Goal: Transaction & Acquisition: Download file/media

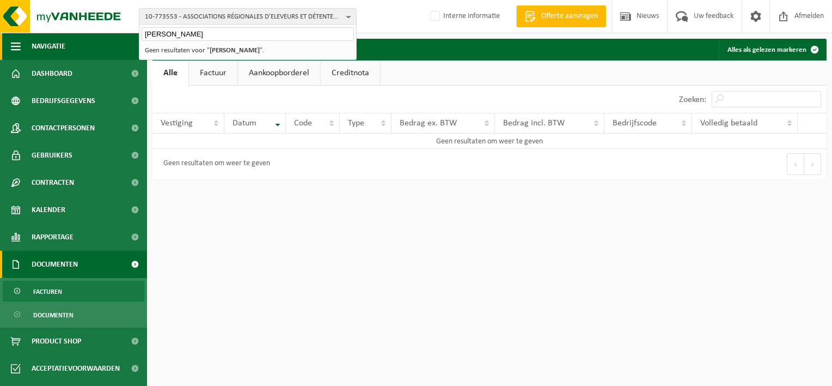
drag, startPoint x: 195, startPoint y: 36, endPoint x: 72, endPoint y: 36, distance: 123.1
click at [72, 36] on div "10-773553 - ASSOCIATIONS RÉGIONALES D'ELEVEURS ET DÉTENTEURS DE BOVINS POUR HAN…" at bounding box center [416, 95] width 832 height 190
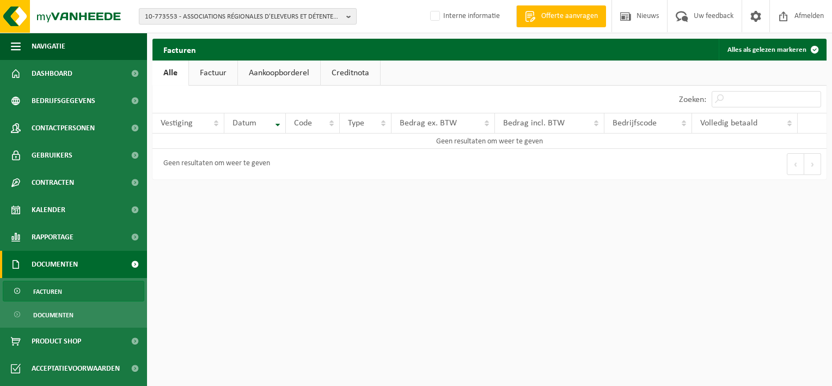
click at [261, 14] on span "10-773553 - ASSOCIATIONS RÉGIONALES D'ELEVEURS ET DÉTENTEURS DE BOVINS POUR HAN…" at bounding box center [243, 17] width 197 height 16
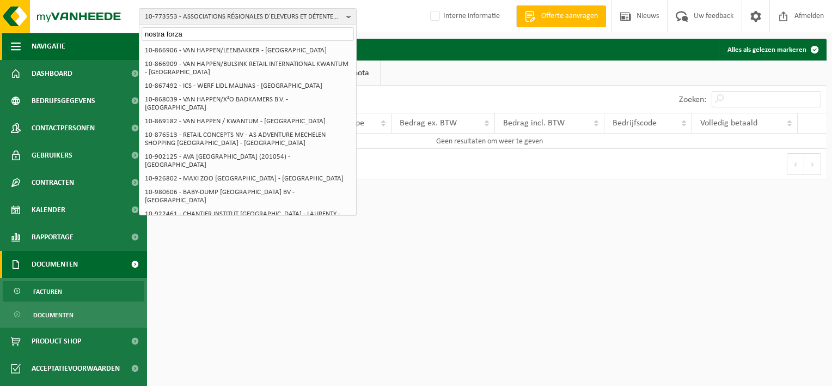
type input "nostra forza"
drag, startPoint x: 248, startPoint y: 33, endPoint x: 103, endPoint y: 33, distance: 144.3
click at [103, 33] on div "10-773553 - ASSOCIATIONS RÉGIONALES D'ELEVEURS ET DÉTENTEURS DE BOVINS POUR HAN…" at bounding box center [416, 16] width 832 height 33
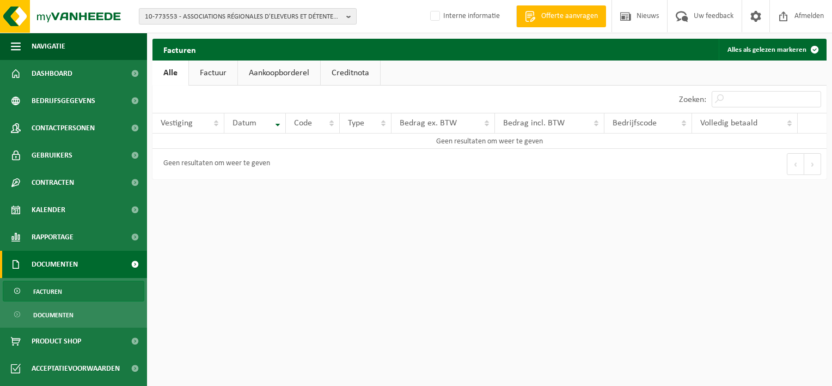
click at [198, 14] on span "10-773553 - ASSOCIATIONS RÉGIONALES D'ELEVEURS ET DÉTENTEURS DE BOVINS POUR HAN…" at bounding box center [243, 17] width 197 height 16
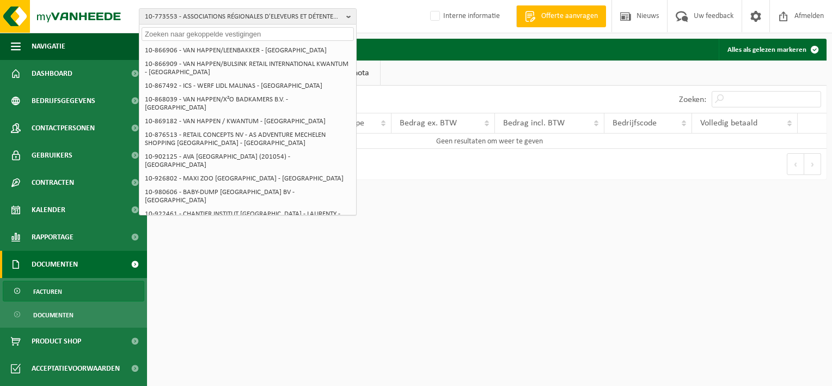
paste input "10-773553"
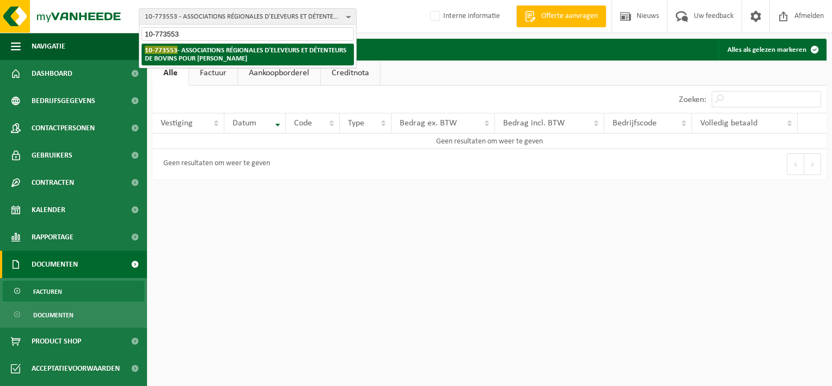
click at [199, 56] on strong "10-773553 - ASSOCIATIONS RÉGIONALES D'ELEVEURS ET DÉTENTEURS DE BOVINS POUR HAN…" at bounding box center [245, 54] width 201 height 16
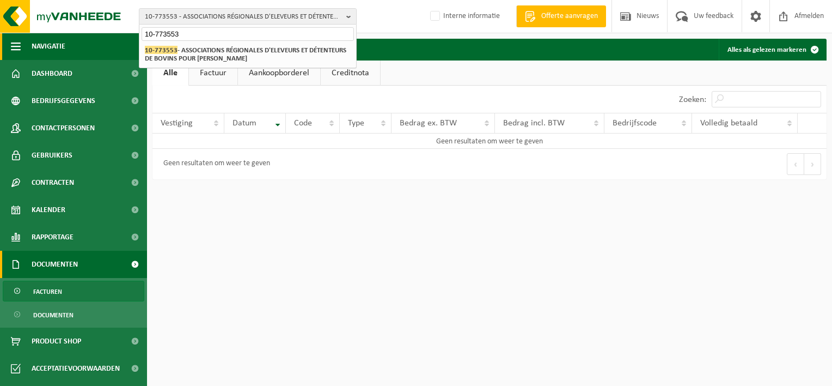
drag, startPoint x: 184, startPoint y: 34, endPoint x: 116, endPoint y: 39, distance: 67.7
click at [119, 33] on div "10-773553 - ASSOCIATIONS RÉGIONALES D'ELEVEURS ET DÉTENTEURS DE BOVINS POUR HAN…" at bounding box center [416, 95] width 832 height 190
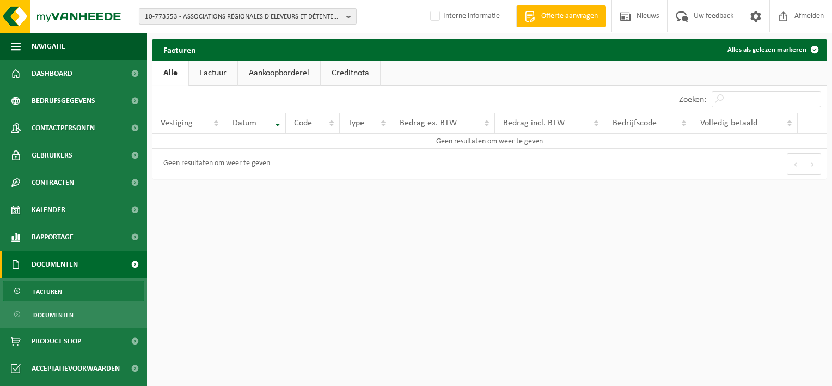
click at [166, 12] on span "10-773553 - ASSOCIATIONS RÉGIONALES D'ELEVEURS ET DÉTENTEURS DE BOVINS POUR HAN…" at bounding box center [243, 17] width 197 height 16
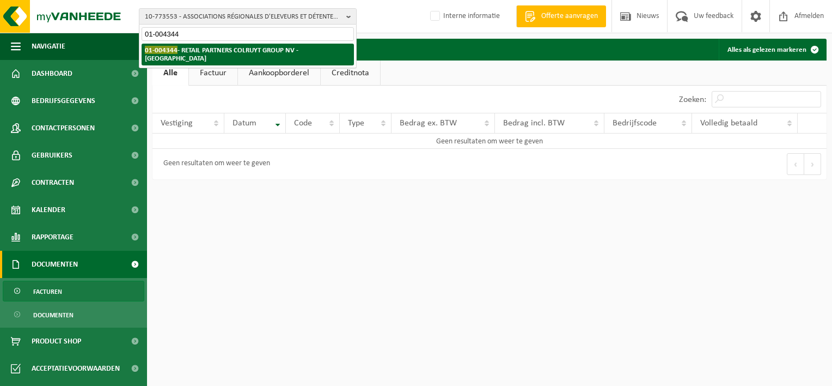
type input "01-004344"
click at [202, 50] on strong "01-004344 - RETAIL PARTNERS COLRUYT GROUP NV - HALLE" at bounding box center [222, 54] width 154 height 16
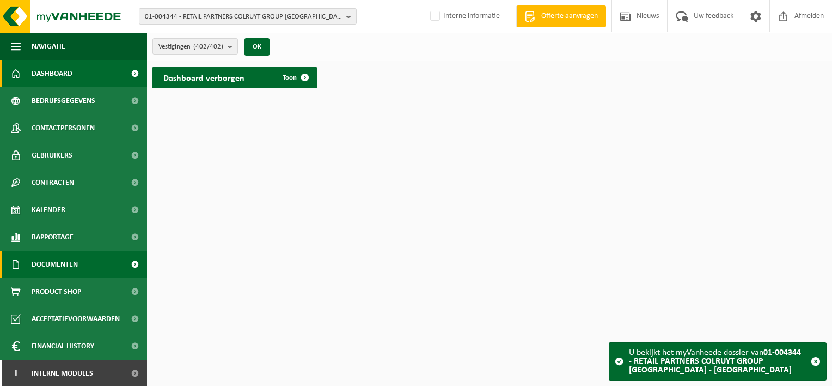
click at [76, 261] on span "Documenten" at bounding box center [55, 263] width 46 height 27
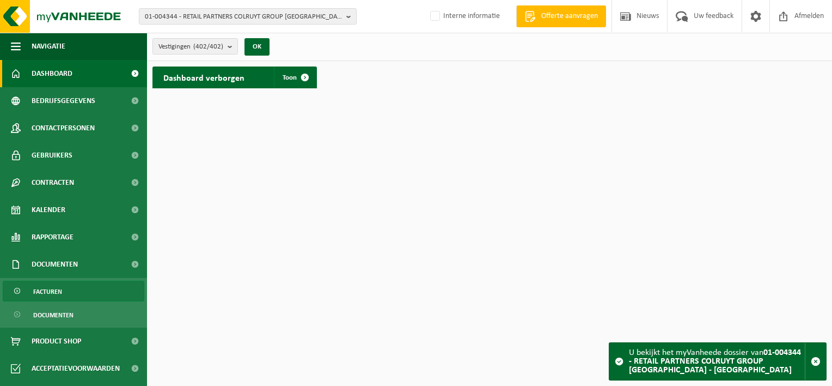
click at [77, 291] on link "Facturen" at bounding box center [74, 290] width 142 height 21
click at [255, 48] on button "OK" at bounding box center [256, 46] width 25 height 17
click at [309, 78] on span at bounding box center [305, 77] width 22 height 22
click at [296, 74] on span at bounding box center [305, 77] width 22 height 22
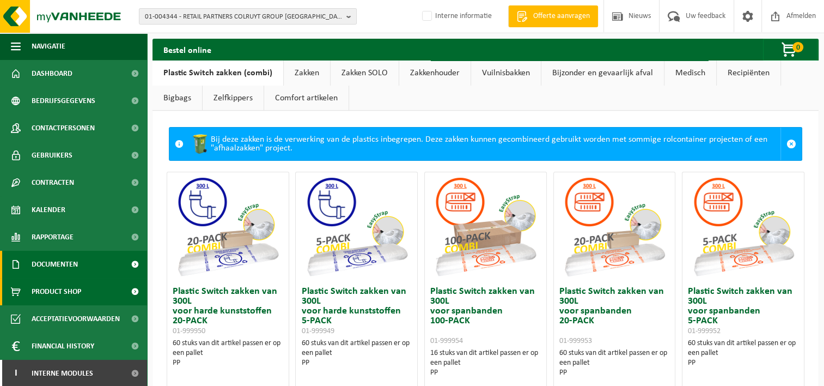
click at [89, 270] on link "Documenten" at bounding box center [73, 263] width 147 height 27
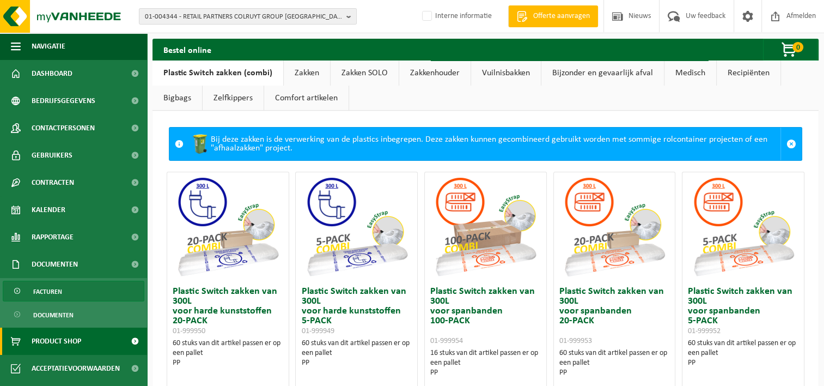
click at [82, 289] on link "Facturen" at bounding box center [74, 290] width 142 height 21
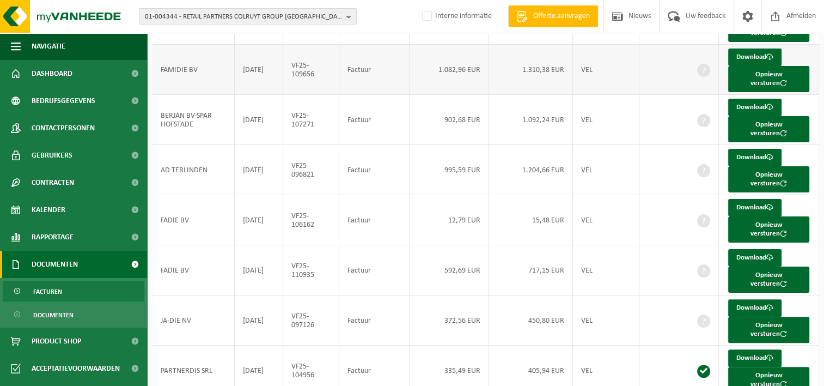
scroll to position [227, 0]
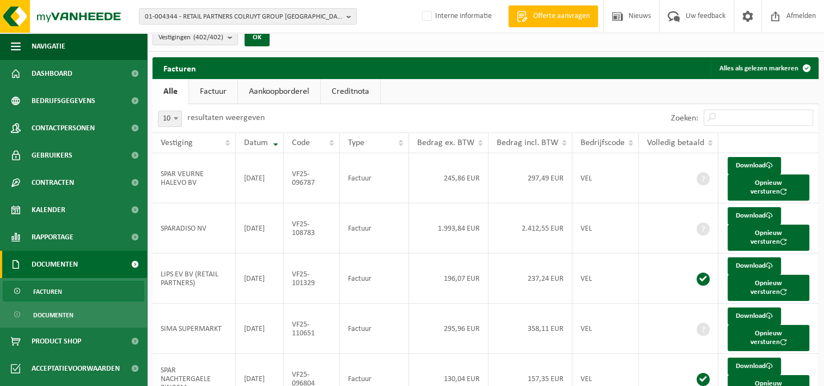
scroll to position [0, 0]
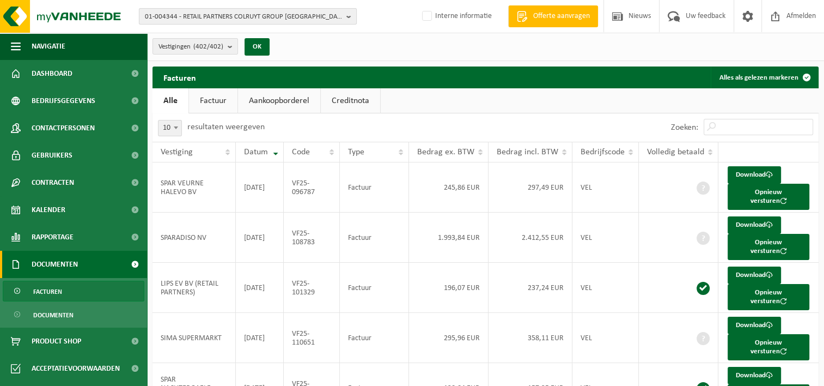
click at [203, 16] on span "01-004344 - RETAIL PARTNERS COLRUYT GROUP [GEOGRAPHIC_DATA] - [GEOGRAPHIC_DATA]" at bounding box center [243, 17] width 197 height 16
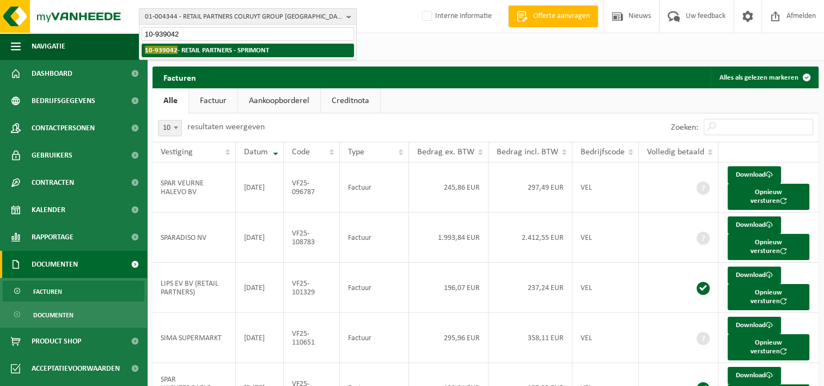
type input "10-939042"
click at [222, 50] on strong "10-939042 - RETAIL PARTNERS - SPRIMONT" at bounding box center [207, 50] width 124 height 8
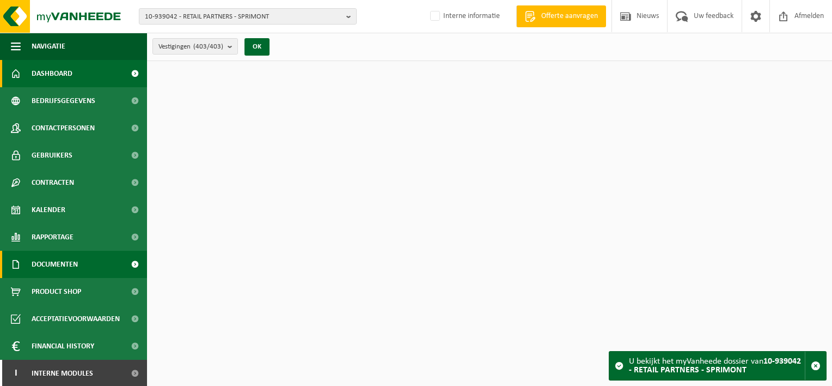
click at [52, 266] on span "Documenten" at bounding box center [55, 263] width 46 height 27
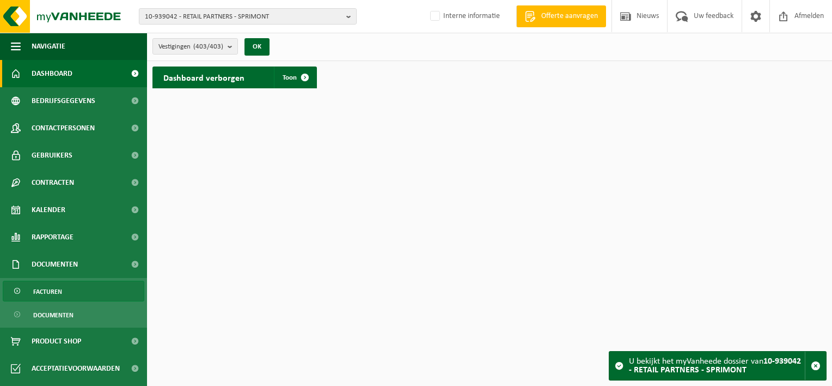
click at [53, 284] on span "Facturen" at bounding box center [47, 291] width 29 height 21
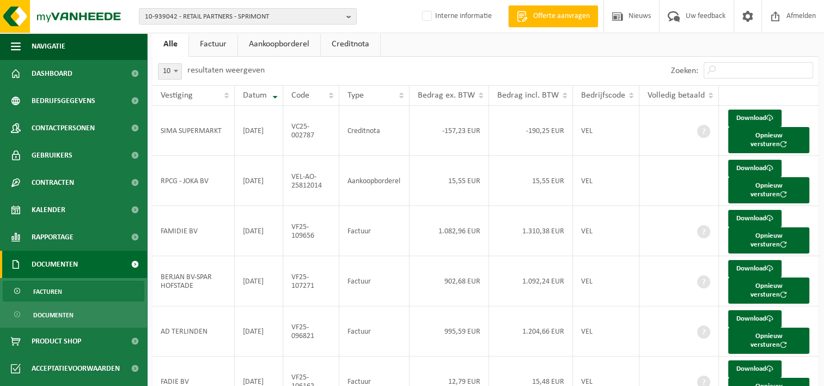
scroll to position [9, 0]
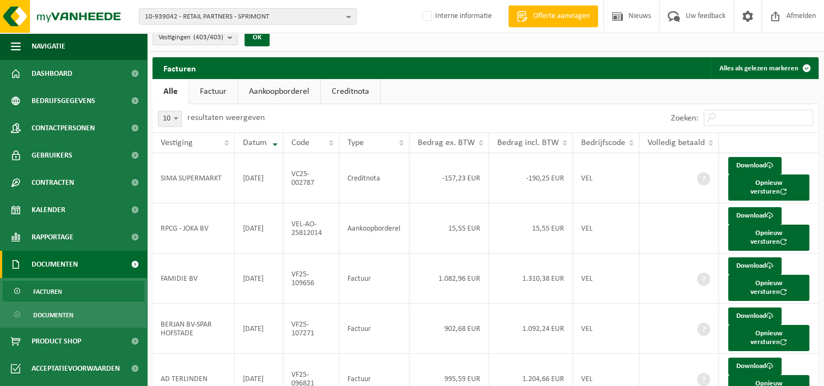
click at [212, 86] on link "Factuur" at bounding box center [213, 91] width 48 height 25
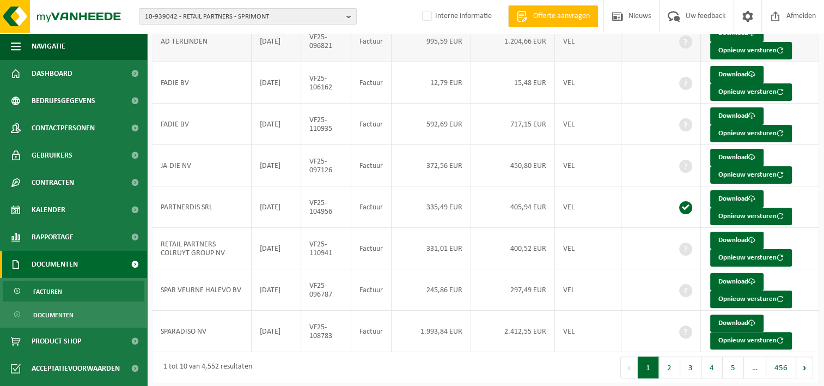
scroll to position [227, 0]
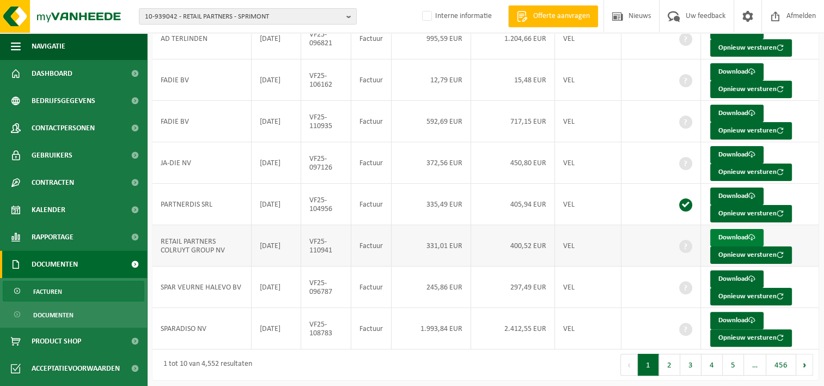
click at [724, 234] on link "Download" at bounding box center [736, 237] width 53 height 17
click at [672, 362] on button "2" at bounding box center [669, 364] width 21 height 22
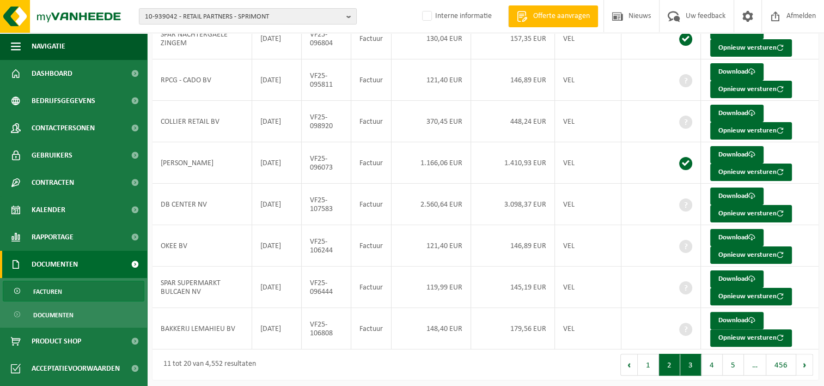
click at [690, 368] on button "3" at bounding box center [690, 364] width 21 height 22
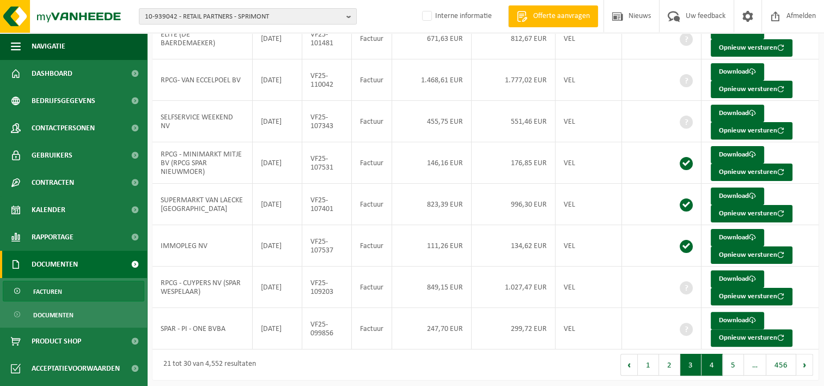
click at [714, 366] on button "4" at bounding box center [711, 364] width 21 height 22
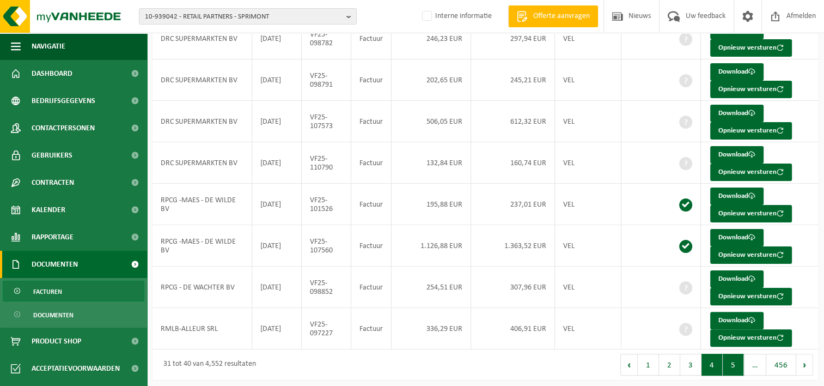
click at [729, 359] on button "5" at bounding box center [733, 364] width 21 height 22
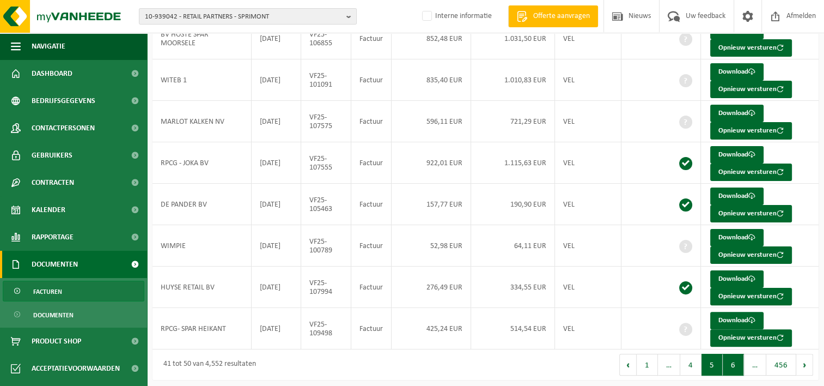
click at [733, 360] on button "6" at bounding box center [733, 364] width 21 height 22
click at [730, 358] on button "7" at bounding box center [733, 364] width 21 height 22
click at [732, 361] on button "8" at bounding box center [733, 364] width 21 height 22
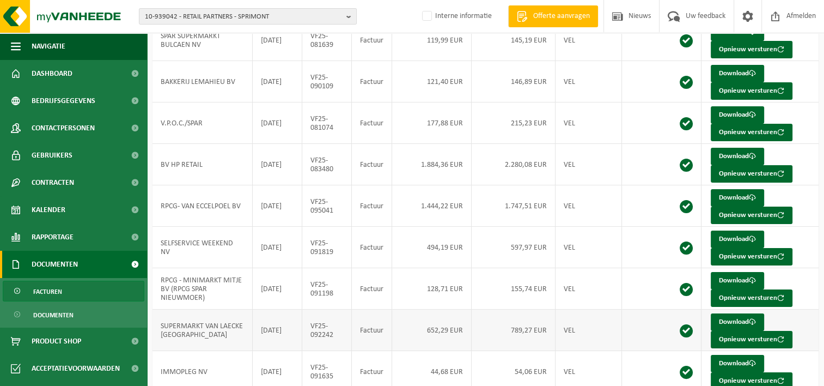
scroll to position [163, 0]
